Goal: Transaction & Acquisition: Obtain resource

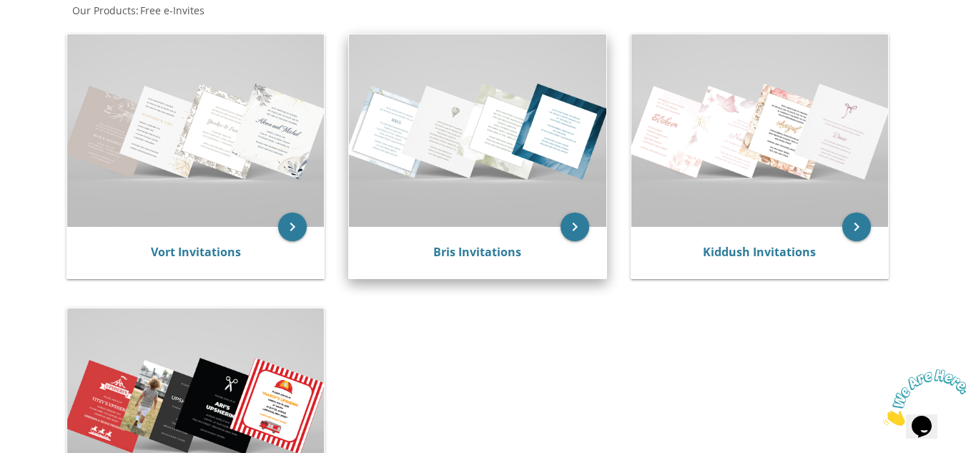
click at [435, 197] on img at bounding box center [477, 130] width 257 height 192
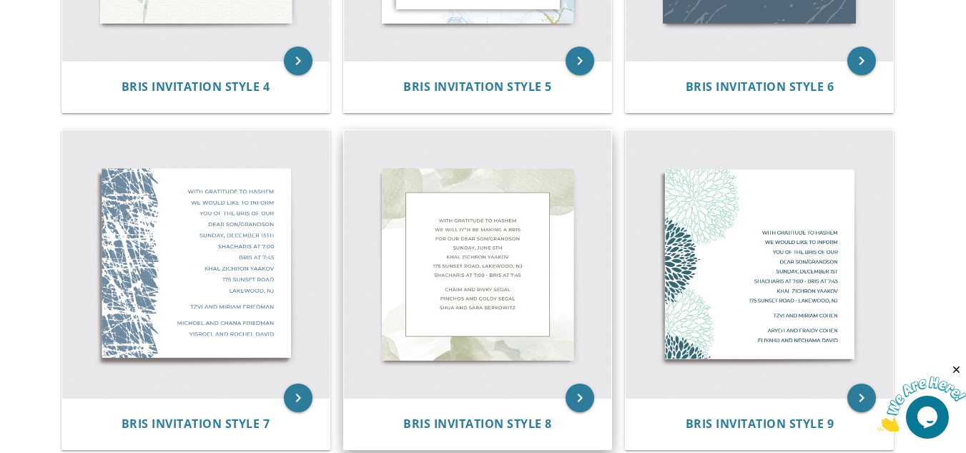
scroll to position [858, 0]
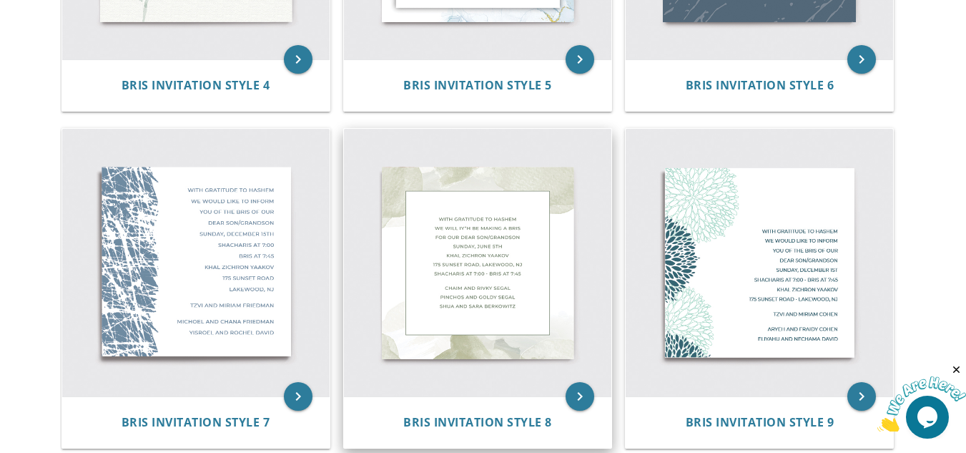
click at [508, 277] on img at bounding box center [477, 262] width 267 height 267
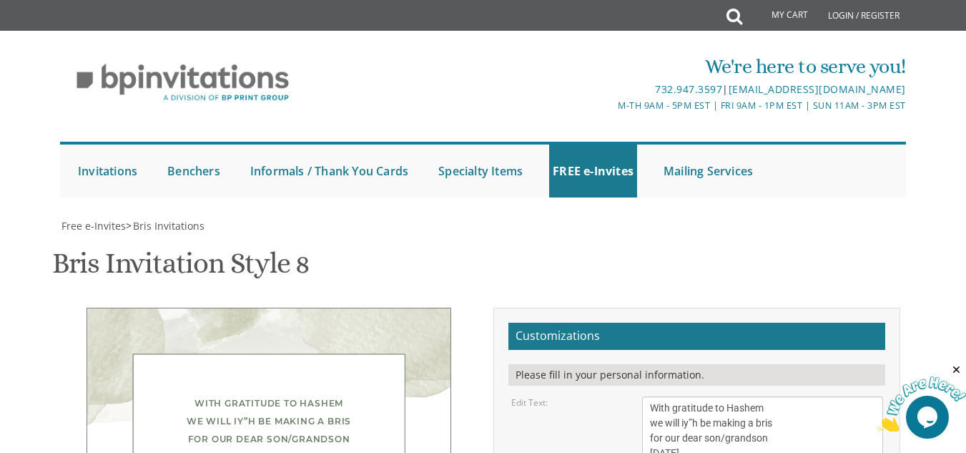
scroll to position [214, 0]
drag, startPoint x: 729, startPoint y: 240, endPoint x: 646, endPoint y: 240, distance: 82.9
click at [646, 396] on textarea "With gratitude to Hashem we will iy”h be making a bris for our dear son/grandso…" at bounding box center [762, 453] width 240 height 114
drag, startPoint x: 740, startPoint y: 254, endPoint x: 651, endPoint y: 247, distance: 89.7
click at [651, 396] on textarea "With gratitude to Hashem we will iy”h be making a bris for our dear son/grandso…" at bounding box center [762, 453] width 240 height 114
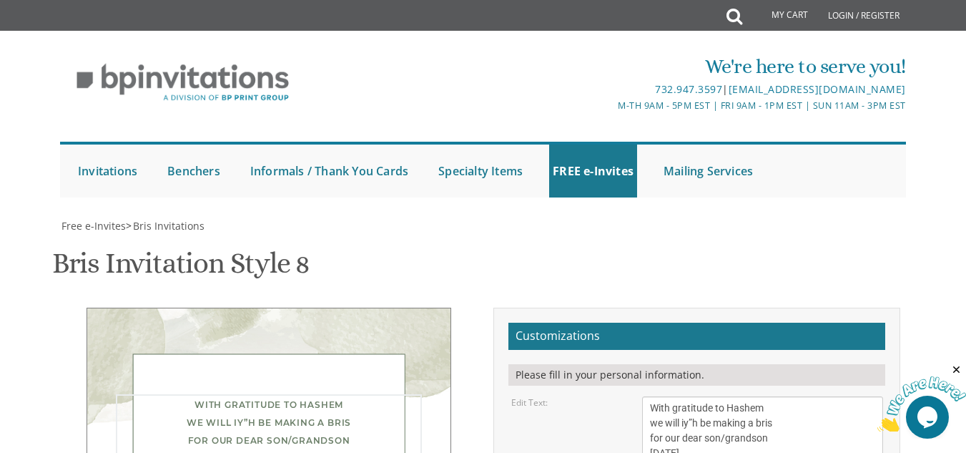
click at [799, 396] on textarea "With gratitude to Hashem we will iy”h be making a bris for our dear son/grandso…" at bounding box center [762, 453] width 240 height 114
click at [724, 396] on textarea "With gratitude to Hashem we will iy”h be making a bris for our dear son/grandso…" at bounding box center [762, 453] width 240 height 114
drag, startPoint x: 724, startPoint y: 270, endPoint x: 636, endPoint y: 270, distance: 87.9
click at [636, 396] on div "With gratitude to Hashem we will iy”h be making a bris for our dear son/grandso…" at bounding box center [762, 453] width 262 height 114
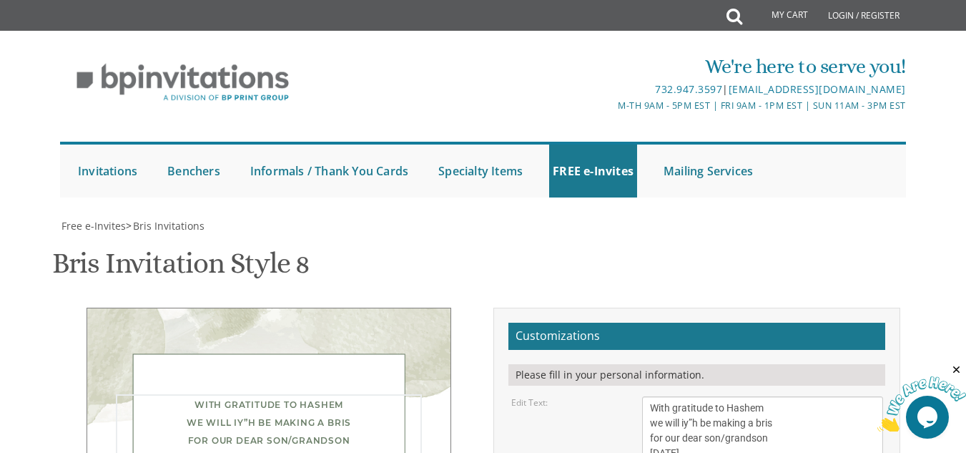
type textarea "With gratitude to Hashem we will iy”h be making a bris for our dear son/grandso…"
drag, startPoint x: 750, startPoint y: 176, endPoint x: 626, endPoint y: 186, distance: 124.8
drag, startPoint x: 757, startPoint y: 178, endPoint x: 640, endPoint y: 181, distance: 117.3
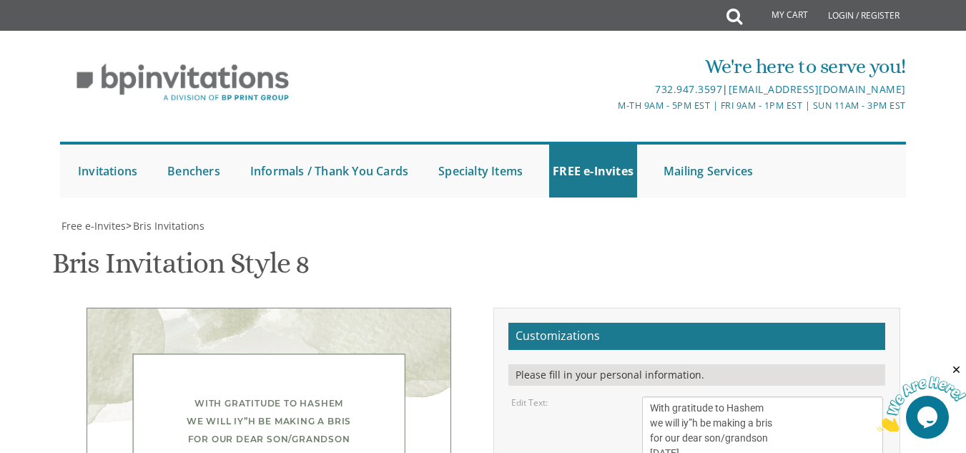
type textarea "[PERSON_NAME] and [PERSON_NAME] [PERSON_NAME] and [PERSON_NAME] Shua and [PERSO…"
click at [768, 396] on textarea "With gratitude to Hashem we will iy”h be making a bris for our dear son/grandso…" at bounding box center [762, 453] width 240 height 114
type textarea "With gratitude to Hashem we will iy”h be making a bris for our dear son [DATE] …"
drag, startPoint x: 746, startPoint y: 208, endPoint x: 630, endPoint y: 203, distance: 116.6
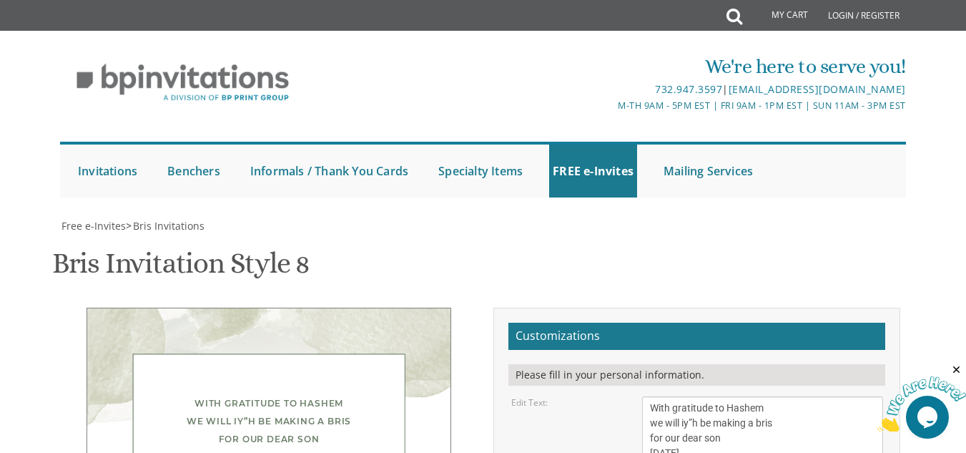
type textarea "Nesanel and [PERSON_NAME]"
click at [688, 396] on textarea "With gratitude to Hashem we will iy”h be making a bris for our dear son/grandso…" at bounding box center [762, 453] width 240 height 114
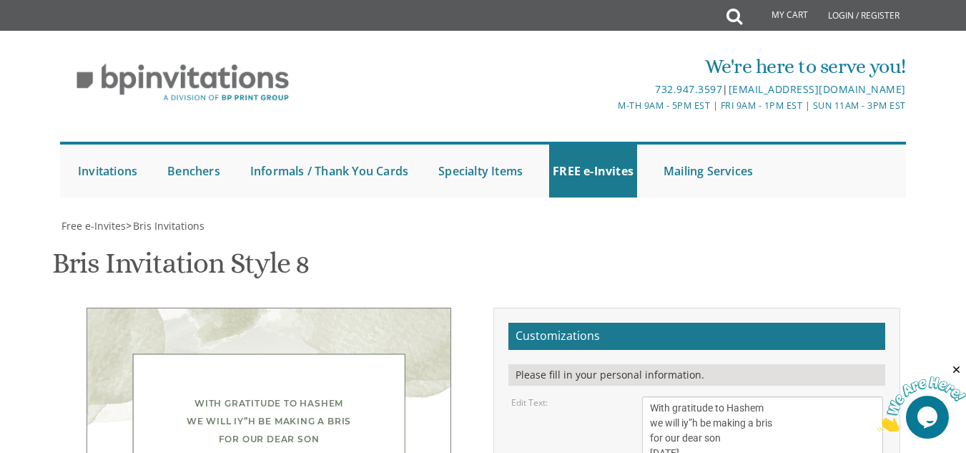
drag, startPoint x: 389, startPoint y: 317, endPoint x: 394, endPoint y: 279, distance: 38.2
click at [551, 396] on div "Edit Text: With gratitude to Hashem we will iy”h be making a bris for our dear …" at bounding box center [696, 453] width 392 height 114
click at [796, 396] on textarea "With gratitude to Hashem we will iy”h be making a bris for our dear son/grandso…" at bounding box center [762, 453] width 240 height 114
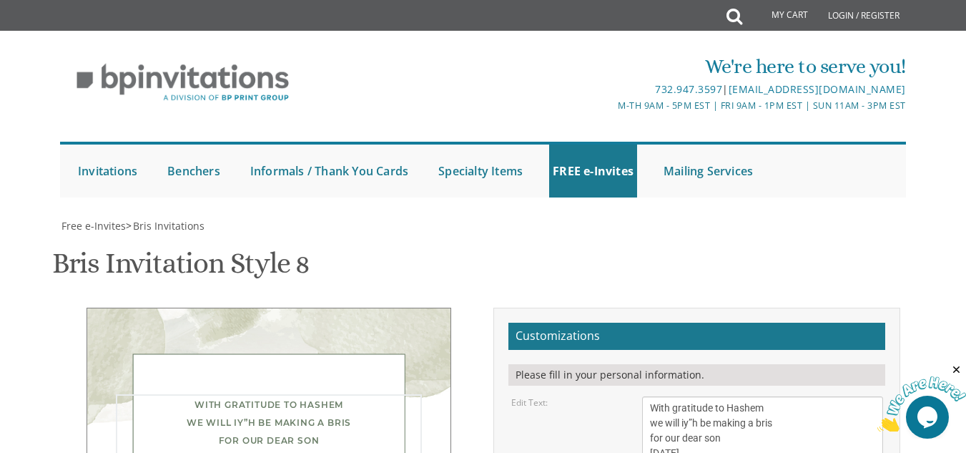
type textarea "With gratitude to Hashem we will iy”h be making a bris for our dear son [DATE] …"
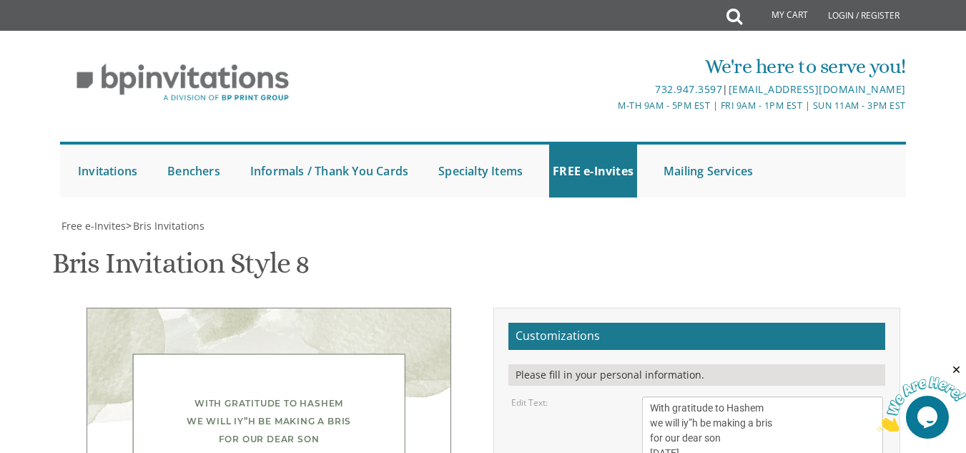
type input "[EMAIL_ADDRESS][DOMAIN_NAME]"
